Goal: Check status: Check status

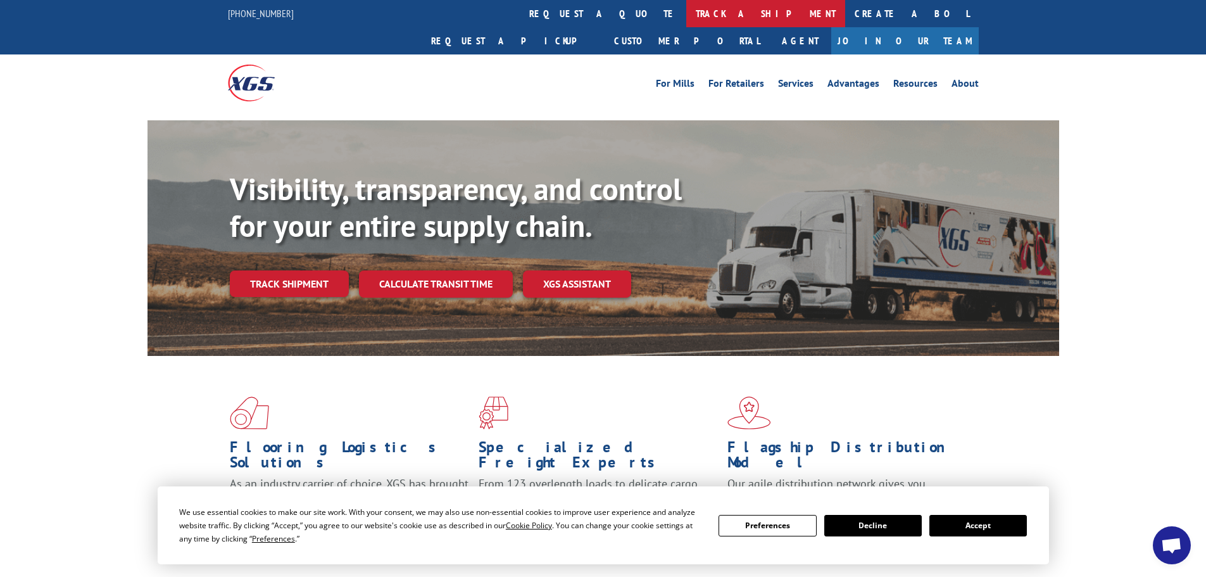
click at [686, 13] on link "track a shipment" at bounding box center [765, 13] width 159 height 27
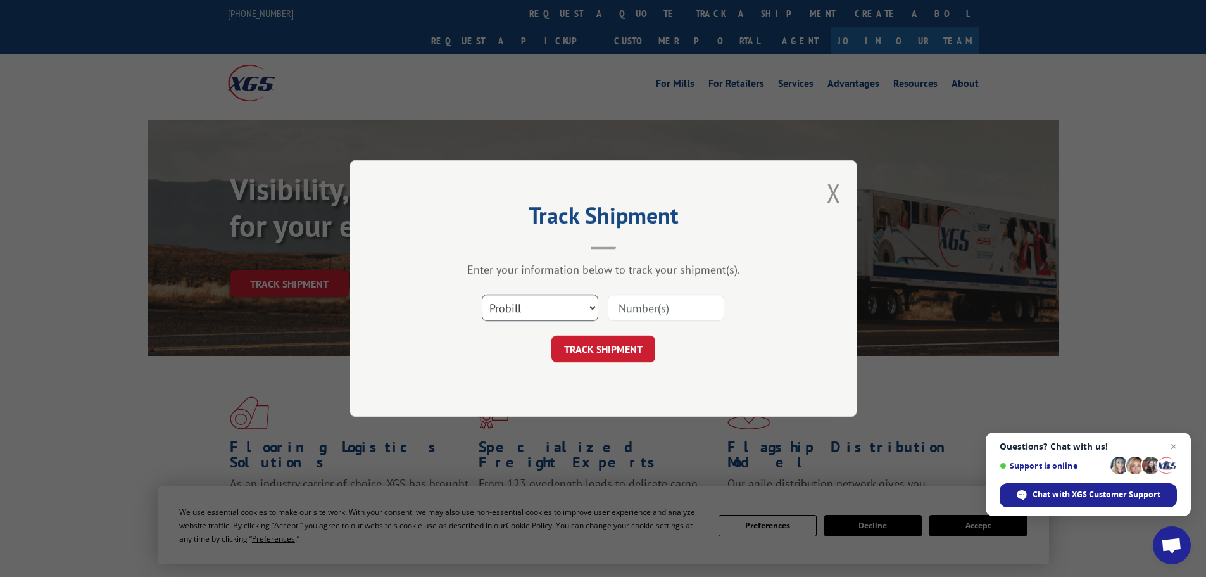
click at [545, 305] on select "Select category... Probill BOL PO" at bounding box center [540, 307] width 116 height 27
select select "po"
click at [482, 294] on select "Select category... Probill BOL PO" at bounding box center [540, 307] width 116 height 27
click at [675, 311] on input at bounding box center [666, 307] width 116 height 27
paste input "12537323"
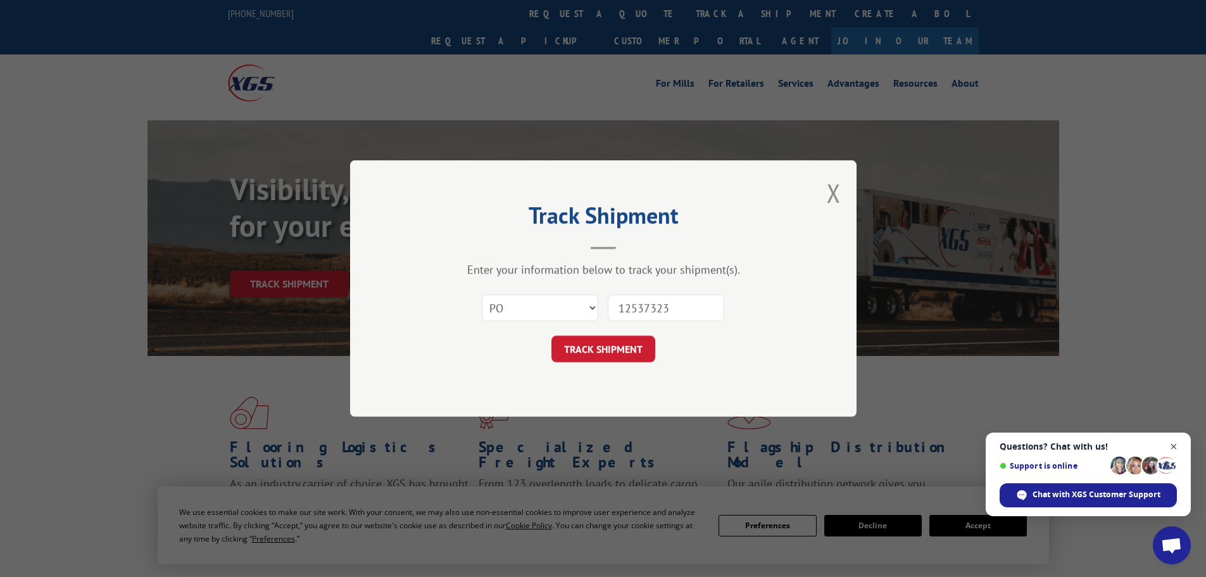
type input "12537323"
click at [1175, 444] on span "Close chat" at bounding box center [1174, 447] width 16 height 16
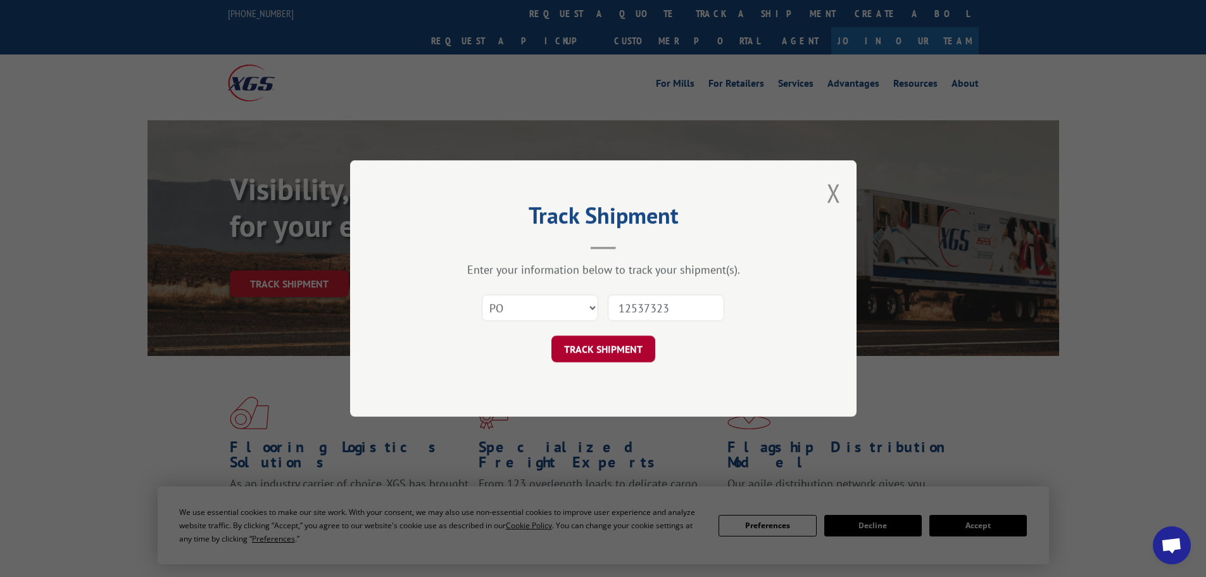
click at [592, 349] on button "TRACK SHIPMENT" at bounding box center [603, 348] width 104 height 27
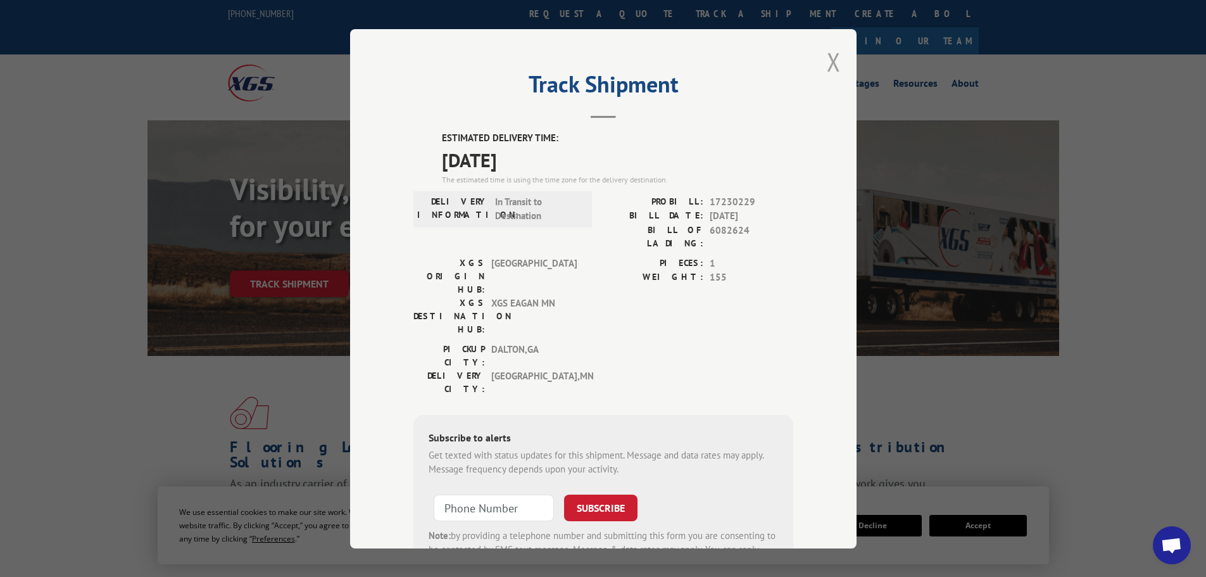
click at [828, 59] on button "Close modal" at bounding box center [834, 62] width 14 height 34
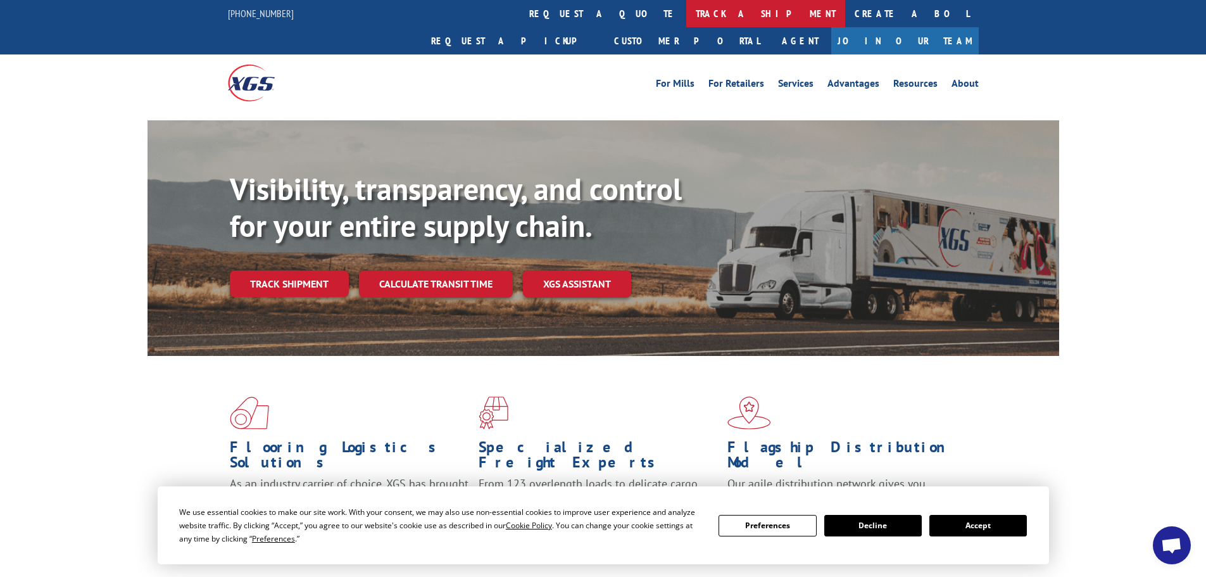
click at [686, 16] on link "track a shipment" at bounding box center [765, 13] width 159 height 27
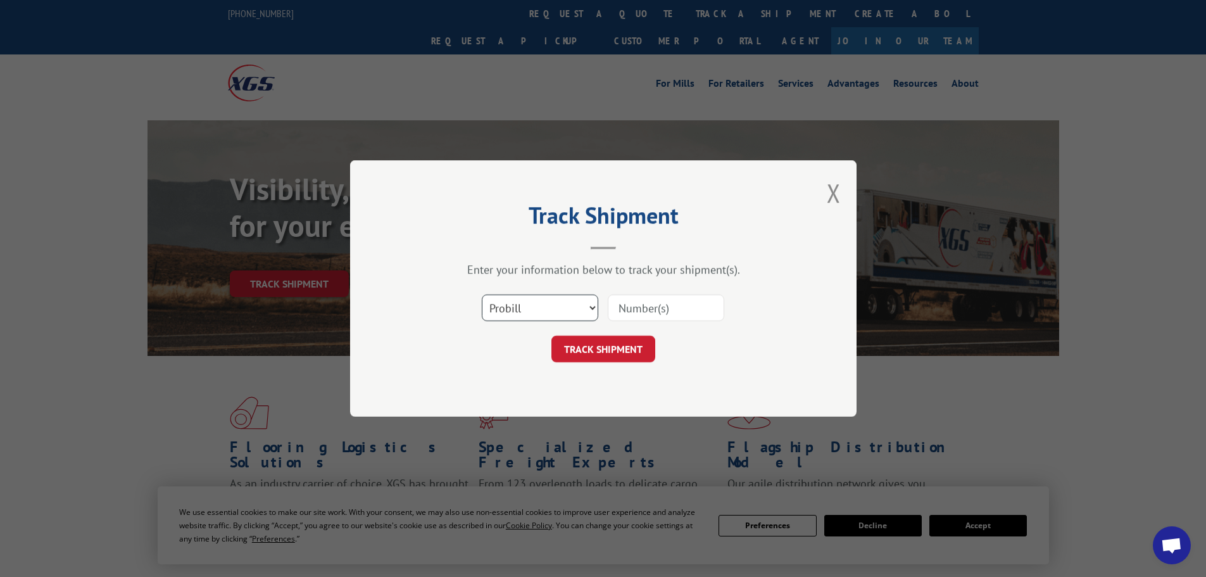
click at [540, 301] on select "Select category... Probill BOL PO" at bounding box center [540, 307] width 116 height 27
select select "po"
click at [482, 294] on select "Select category... Probill BOL PO" at bounding box center [540, 307] width 116 height 27
click at [642, 300] on input at bounding box center [666, 307] width 116 height 27
paste input "12537292"
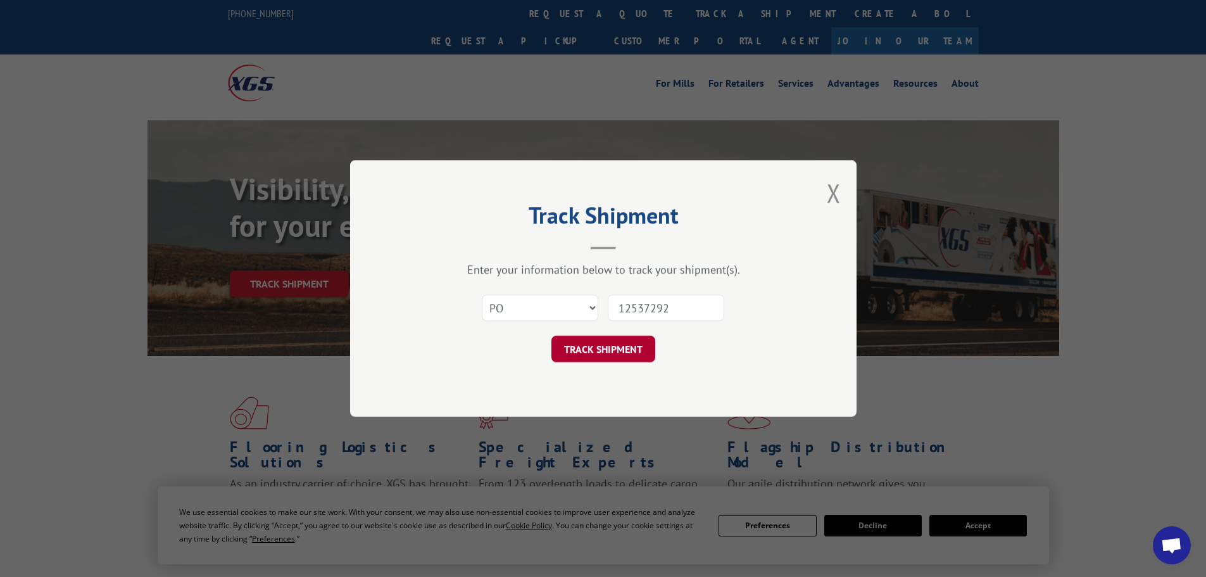
type input "12537292"
click at [618, 347] on button "TRACK SHIPMENT" at bounding box center [603, 348] width 104 height 27
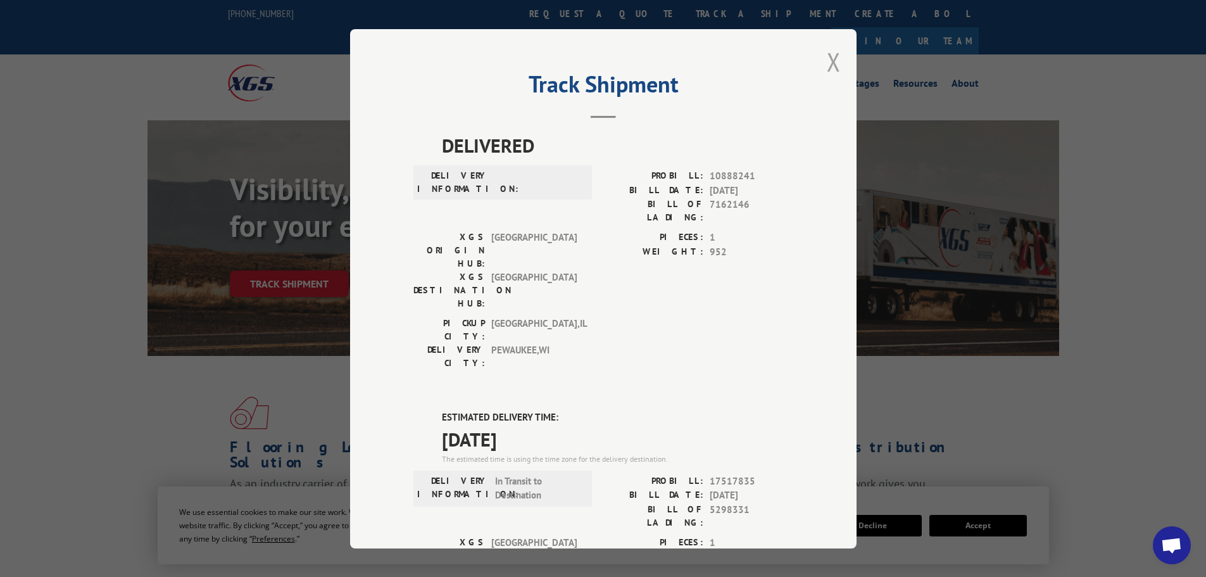
click at [828, 58] on button "Close modal" at bounding box center [834, 62] width 14 height 34
